Goal: Transaction & Acquisition: Purchase product/service

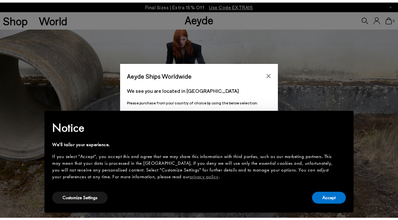
scroll to position [161, 0]
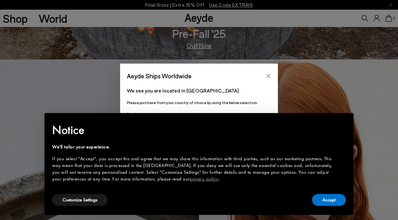
click at [266, 74] on icon "Close" at bounding box center [268, 76] width 5 height 5
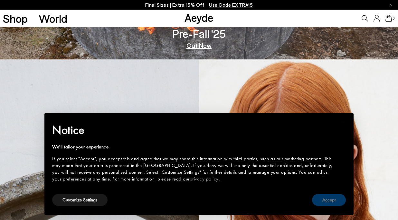
click at [331, 199] on button "Accept" at bounding box center [329, 200] width 34 height 12
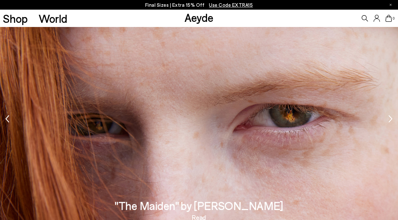
scroll to position [661, 0]
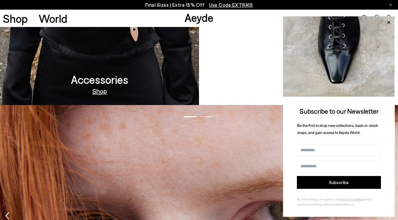
click at [389, 20] on icon at bounding box center [388, 22] width 8 height 8
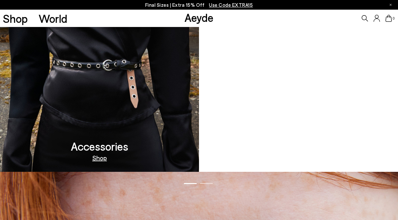
scroll to position [597, 0]
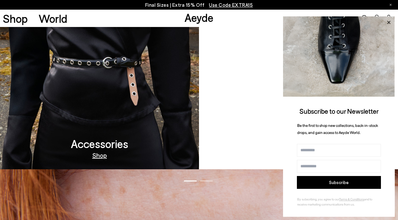
click at [389, 21] on icon at bounding box center [388, 22] width 8 height 8
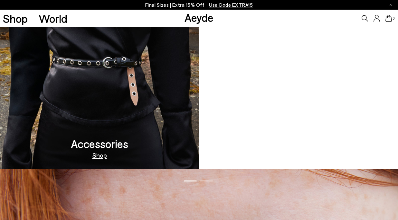
click at [286, 72] on video at bounding box center [298, 64] width 199 height 211
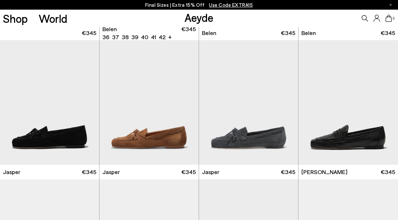
scroll to position [175, 0]
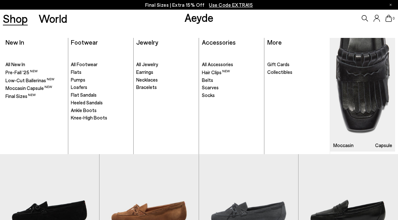
click at [11, 18] on link "Shop" at bounding box center [15, 18] width 25 height 11
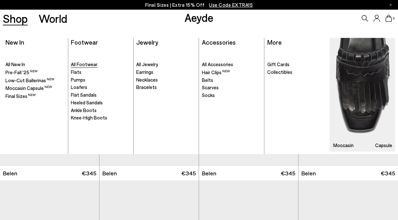
click at [84, 64] on span "All Footwear" at bounding box center [84, 64] width 27 height 6
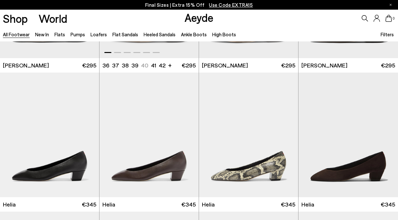
scroll to position [966, 0]
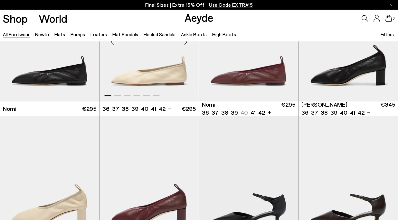
scroll to position [1384, 0]
